Goal: Information Seeking & Learning: Learn about a topic

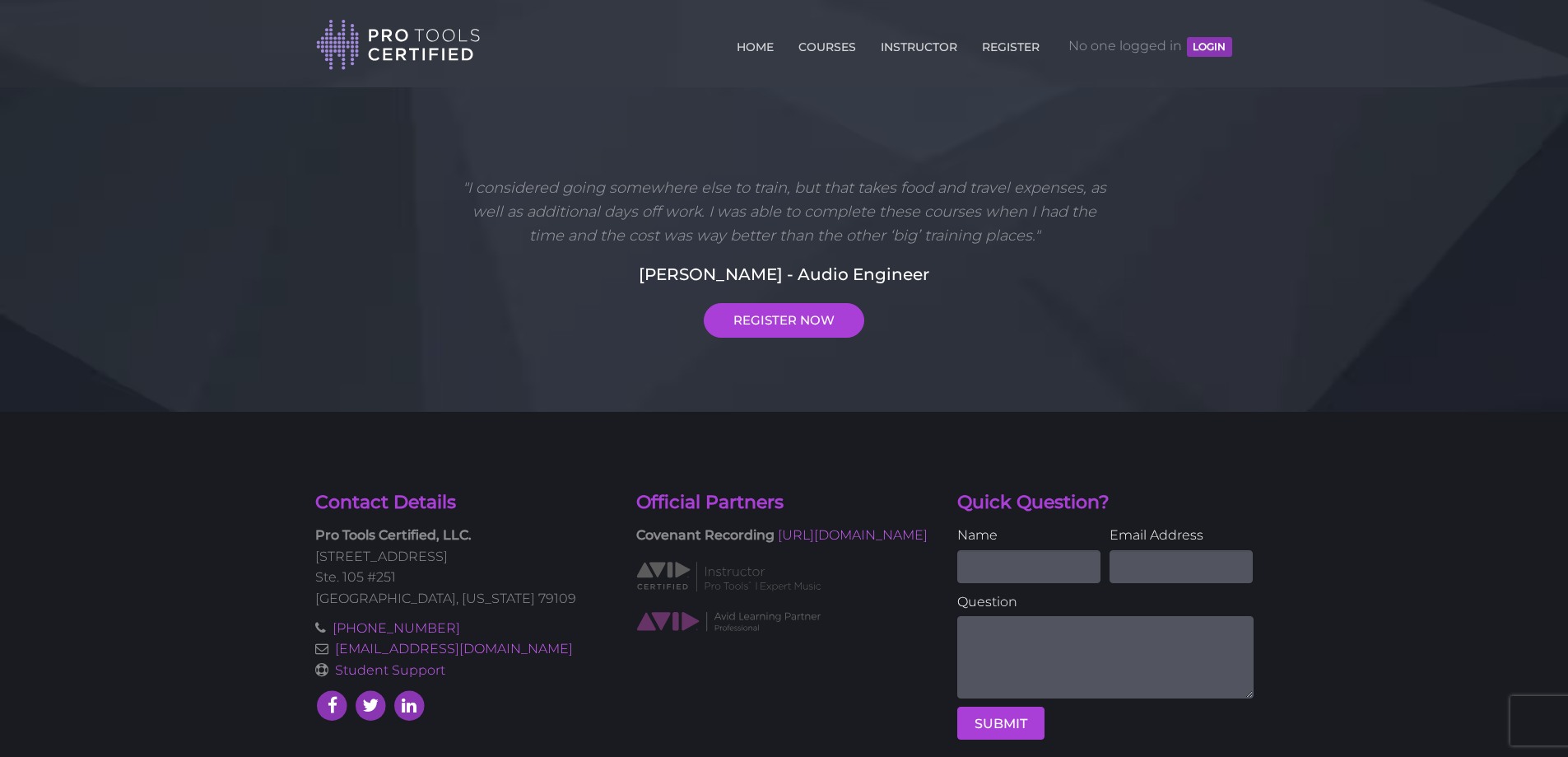
click at [1216, 45] on button "LOGIN" at bounding box center [1209, 47] width 45 height 20
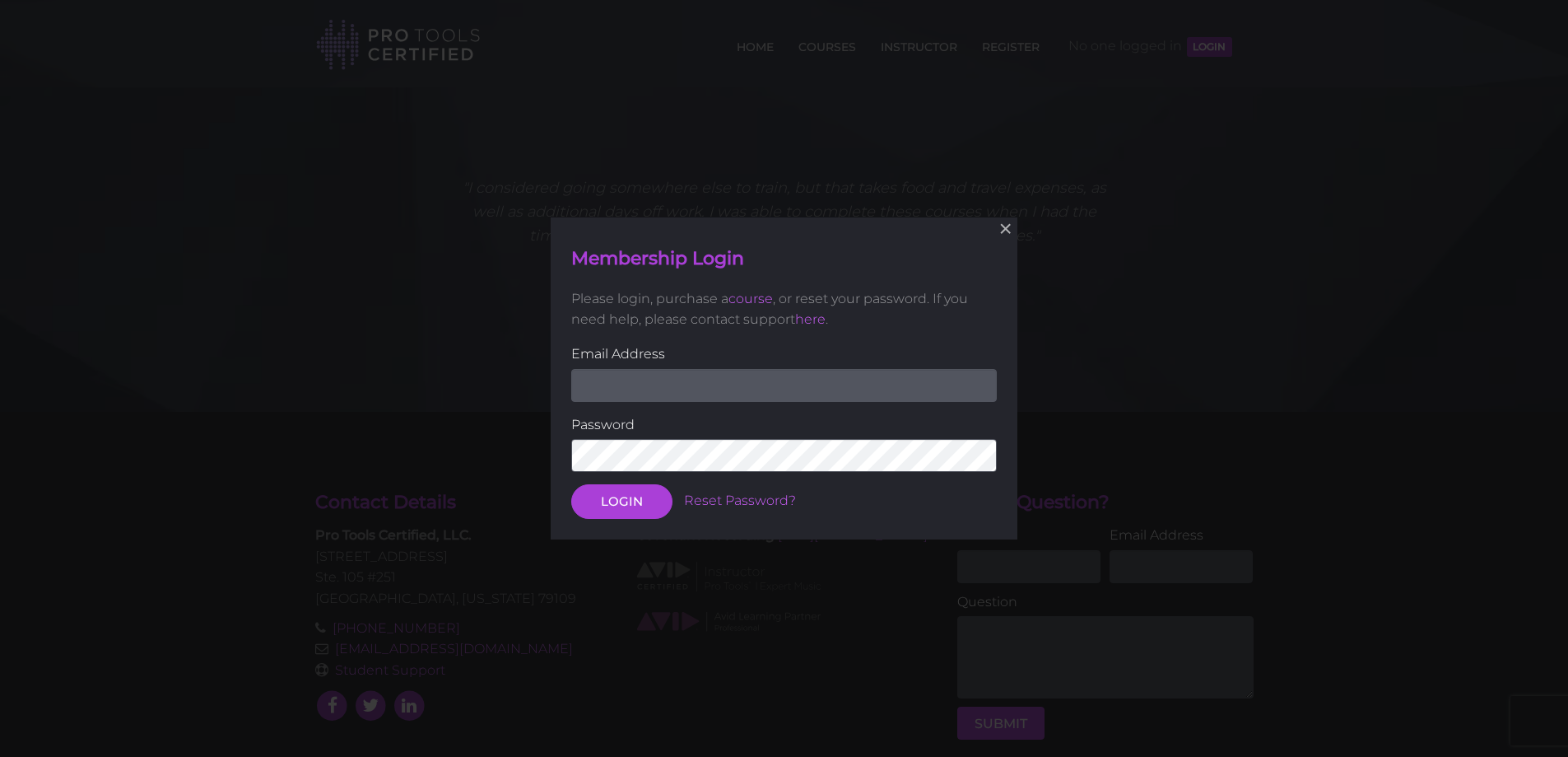
click at [820, 374] on input "email" at bounding box center [784, 384] width 425 height 33
type input "rbrecords876@gmail.com"
click at [571, 484] on button "LOGIN" at bounding box center [621, 502] width 101 height 35
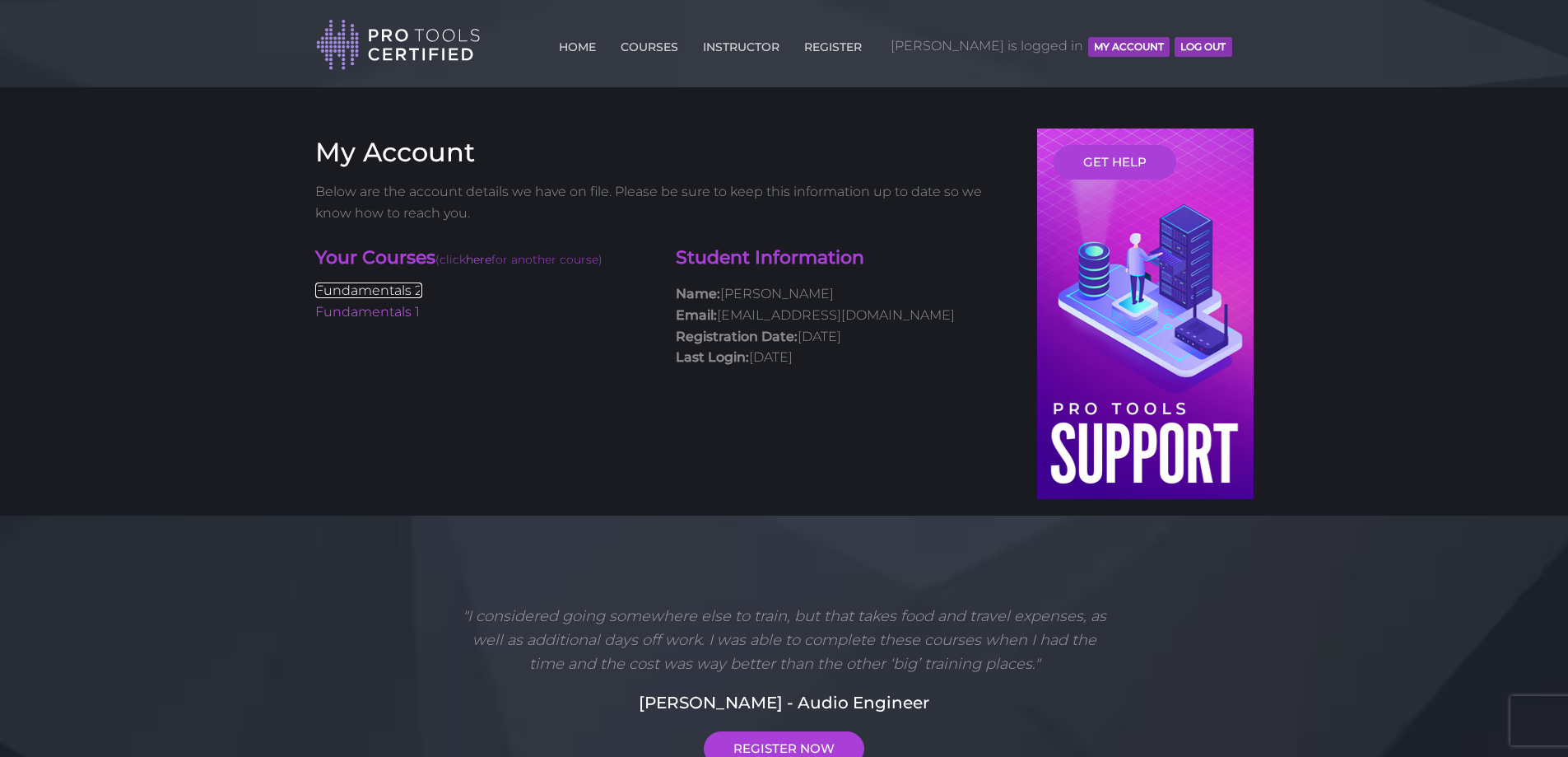
click at [362, 291] on link "Fundamentals 2" at bounding box center [369, 290] width 107 height 15
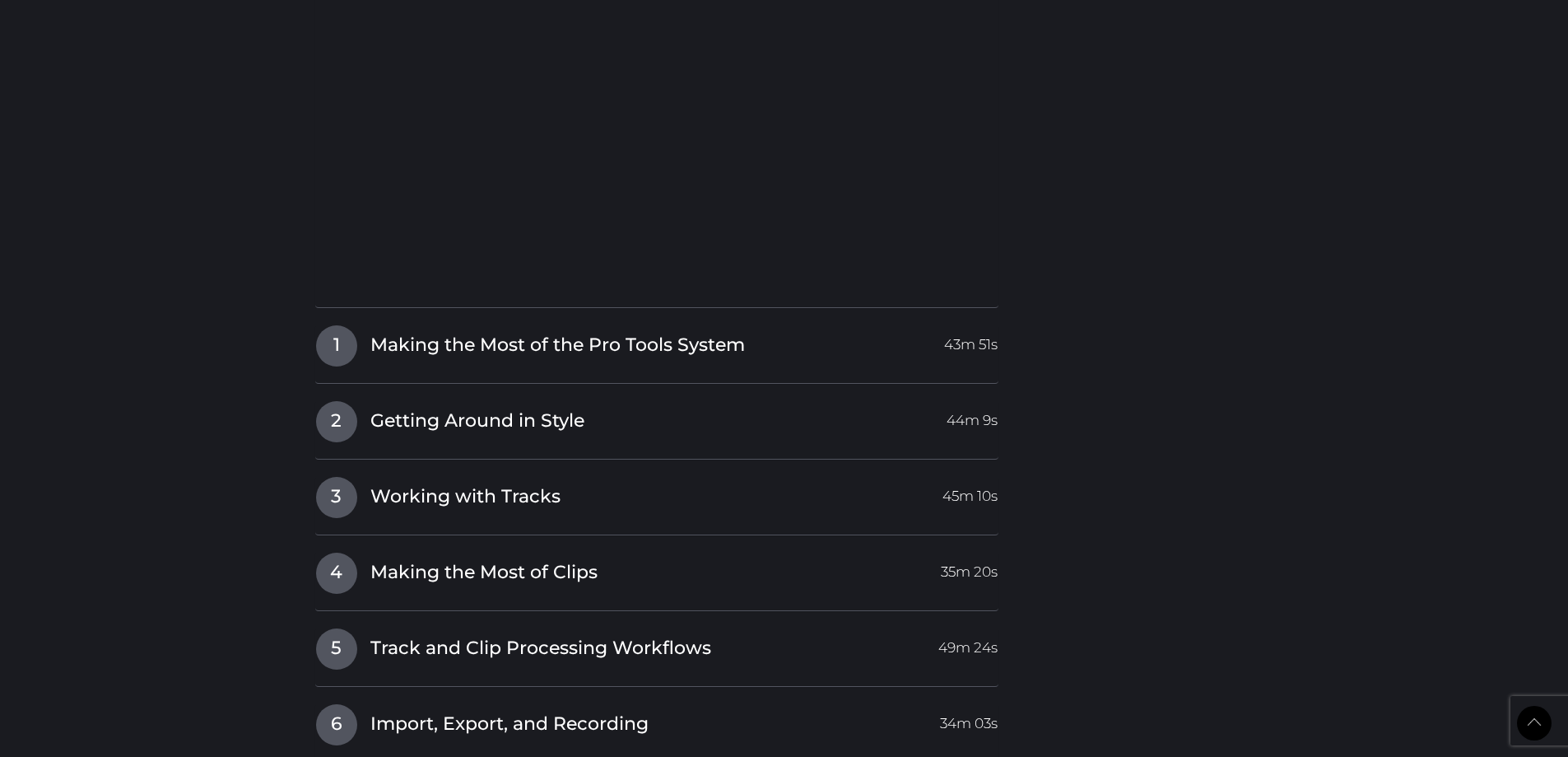
scroll to position [1894, 0]
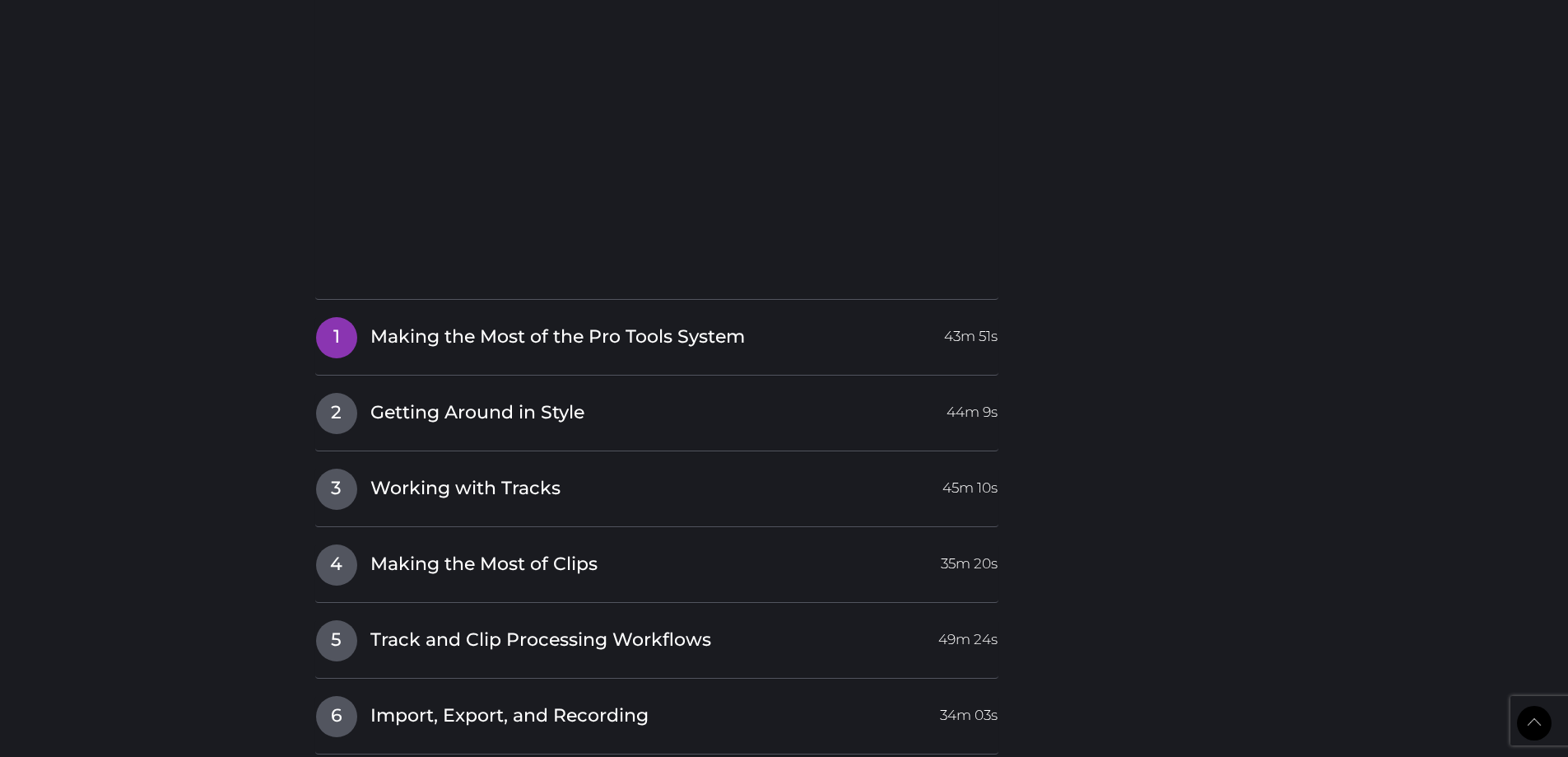
click at [526, 345] on span "Making the Most of the Pro Tools System" at bounding box center [558, 337] width 374 height 25
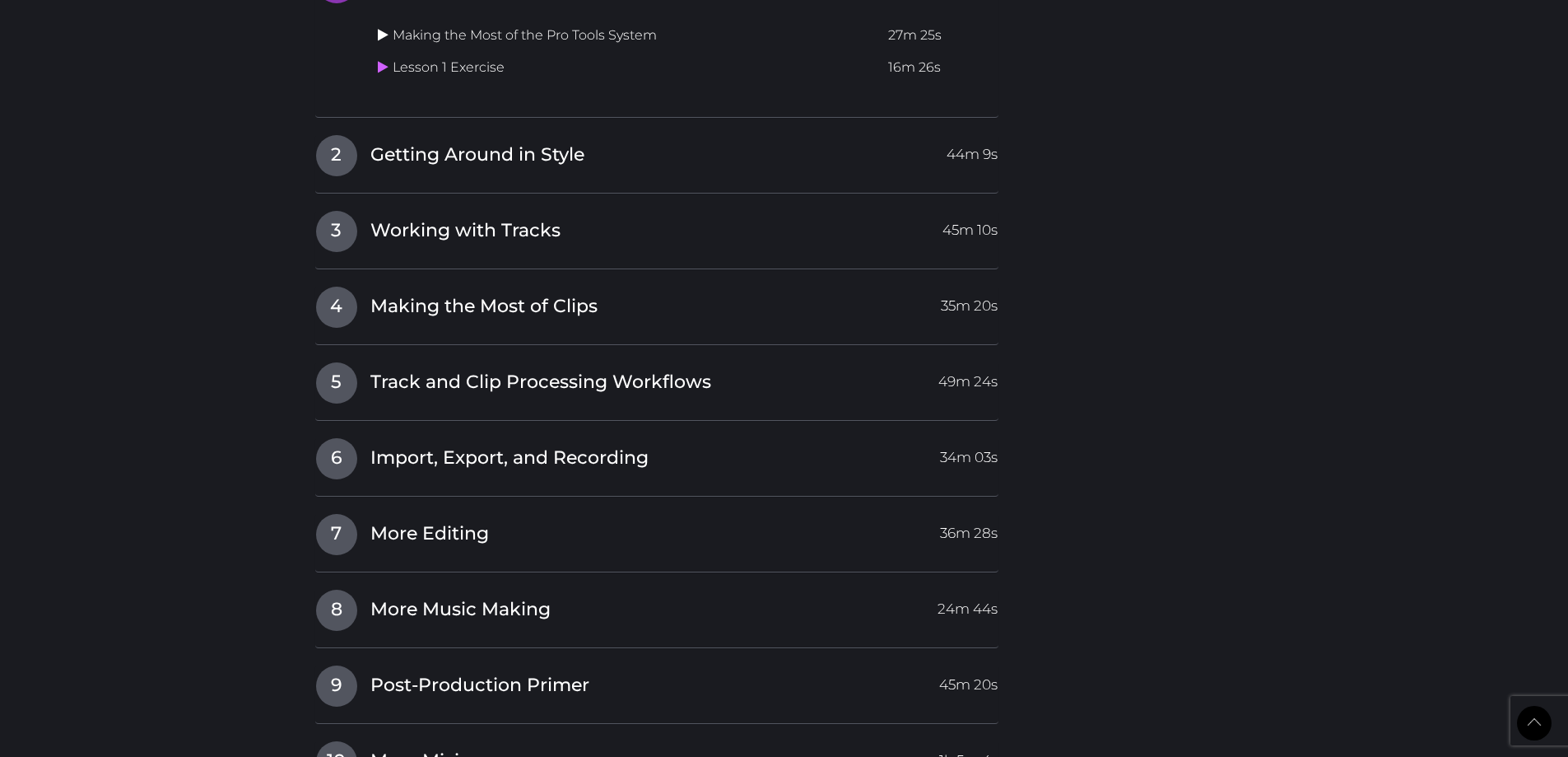
click at [384, 34] on icon at bounding box center [383, 35] width 11 height 13
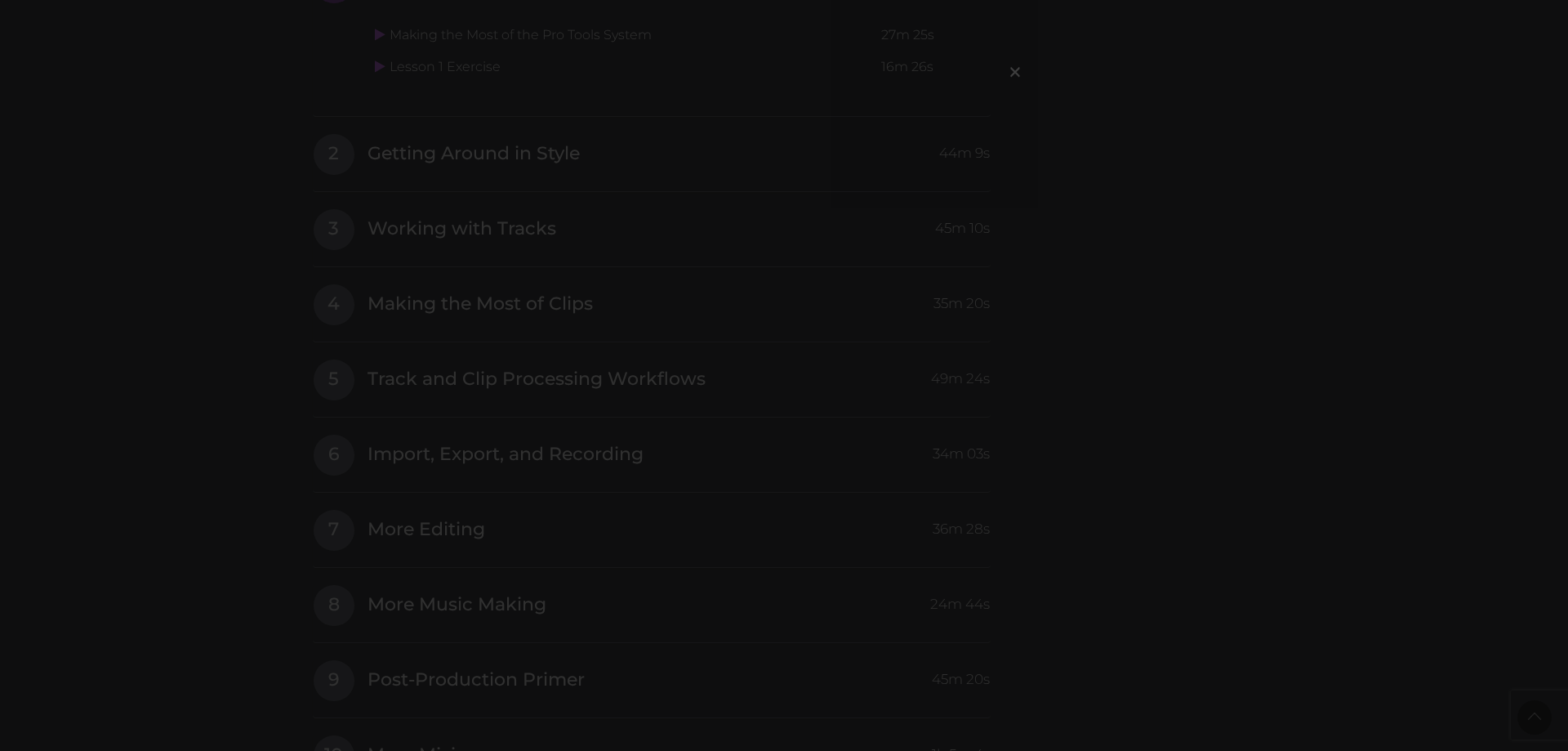
click at [726, 510] on div "×" at bounding box center [784, 375] width 1568 height 751
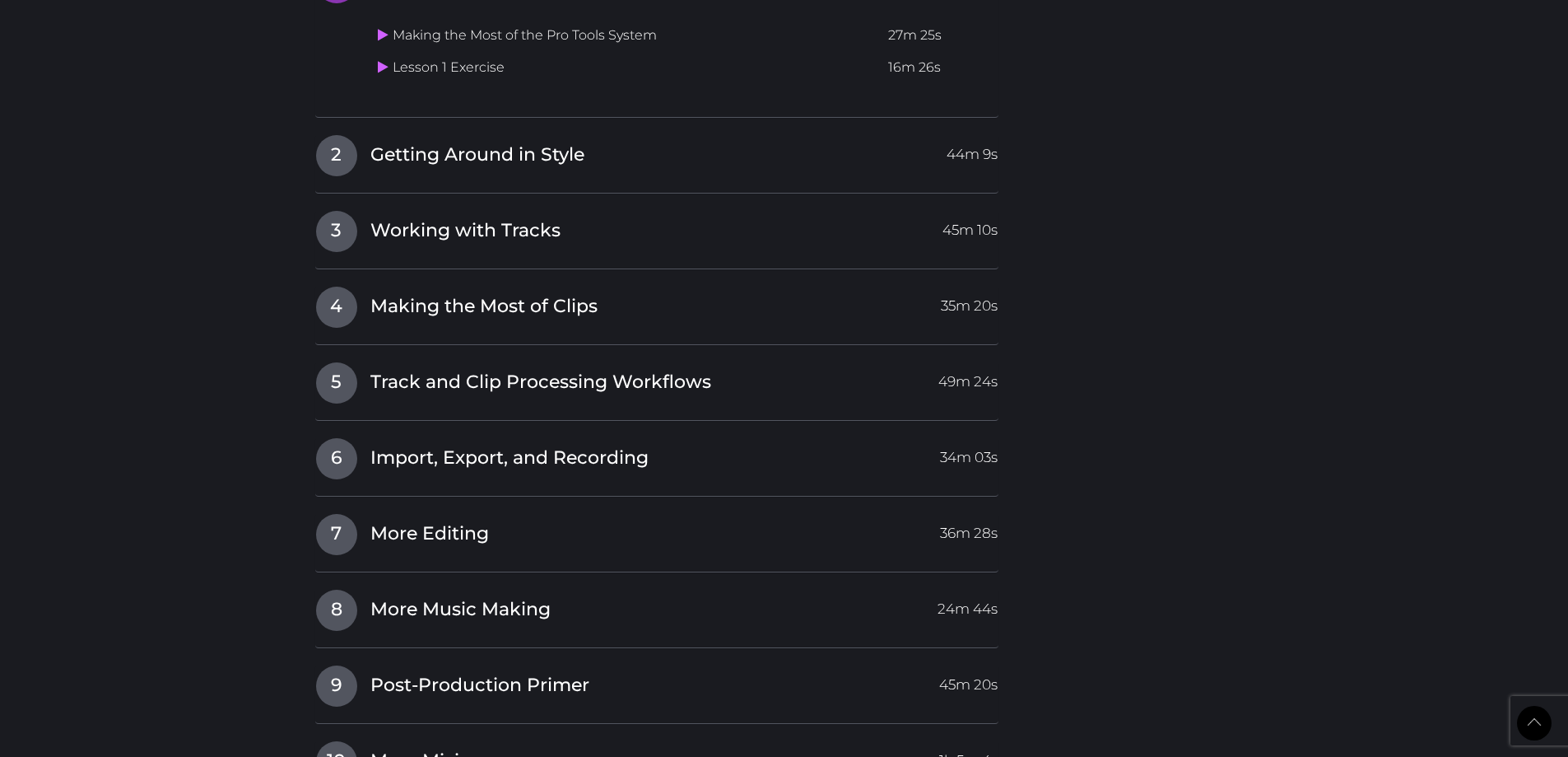
click at [530, 35] on td "Making the Most of the Pro Tools System" at bounding box center [627, 35] width 511 height 32
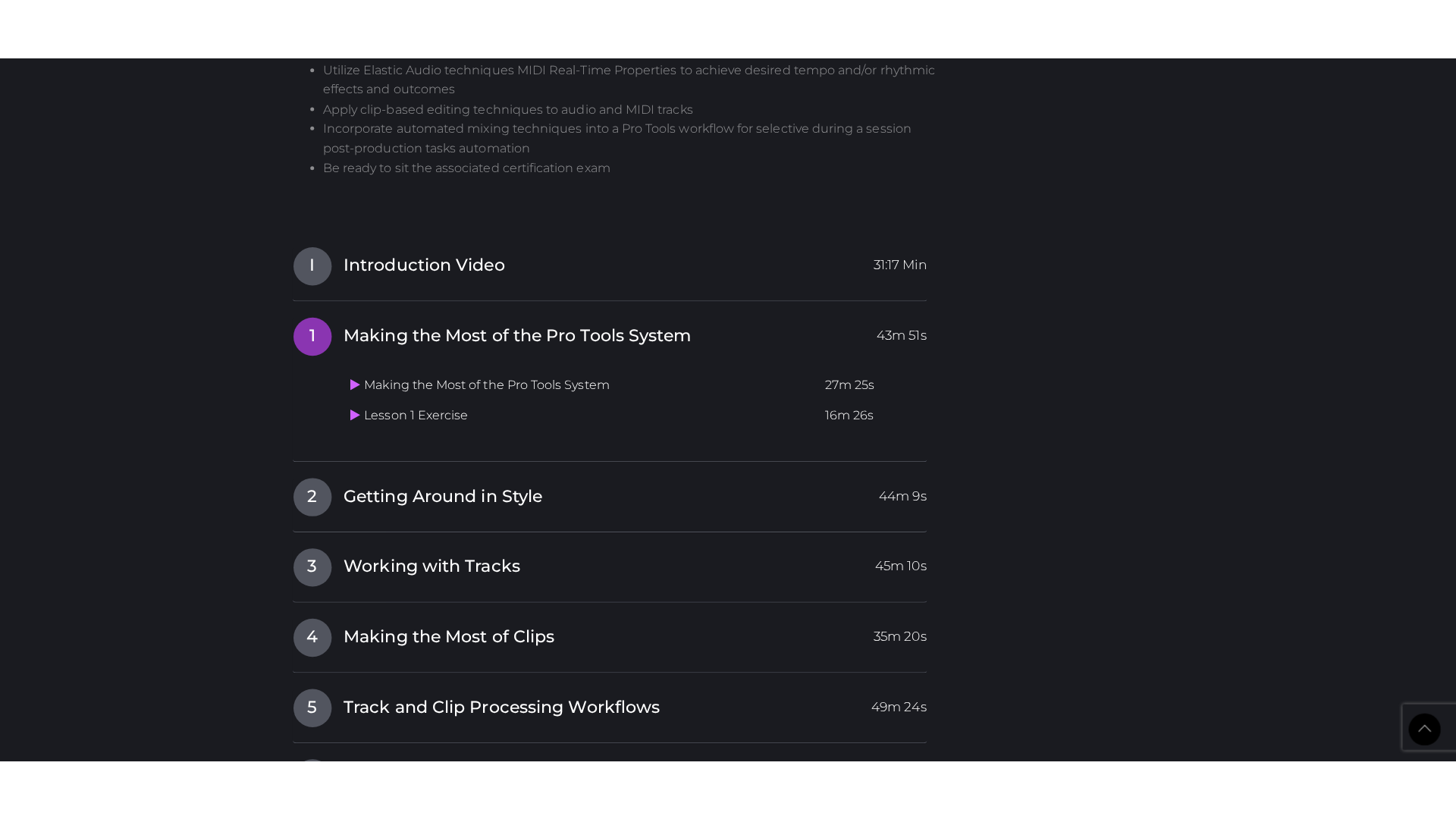
scroll to position [1441, 0]
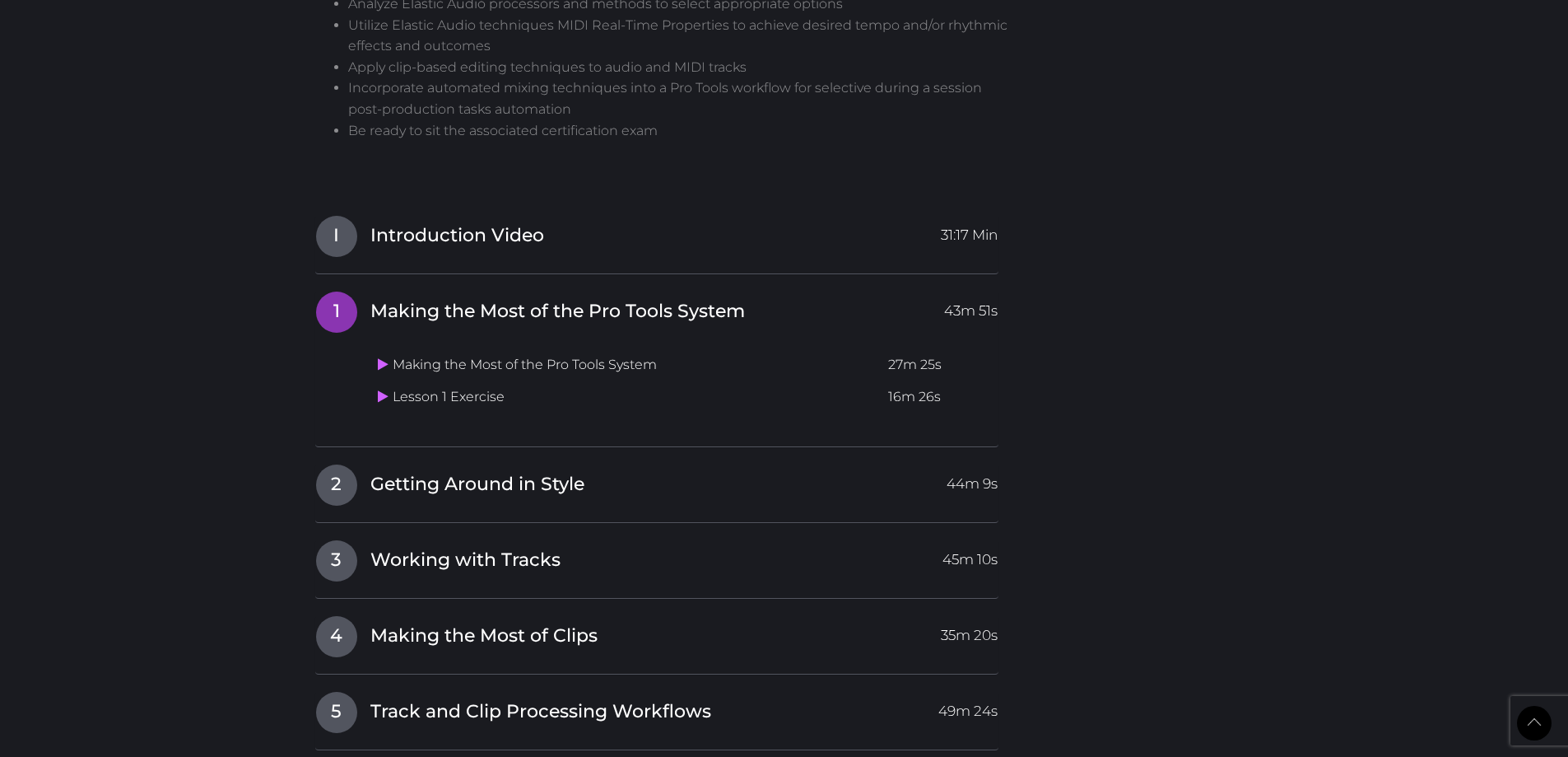
click at [376, 361] on td "Making the Most of the Pro Tools System" at bounding box center [627, 364] width 511 height 32
click at [382, 364] on icon at bounding box center [383, 364] width 11 height 13
